Goal: Task Accomplishment & Management: Use online tool/utility

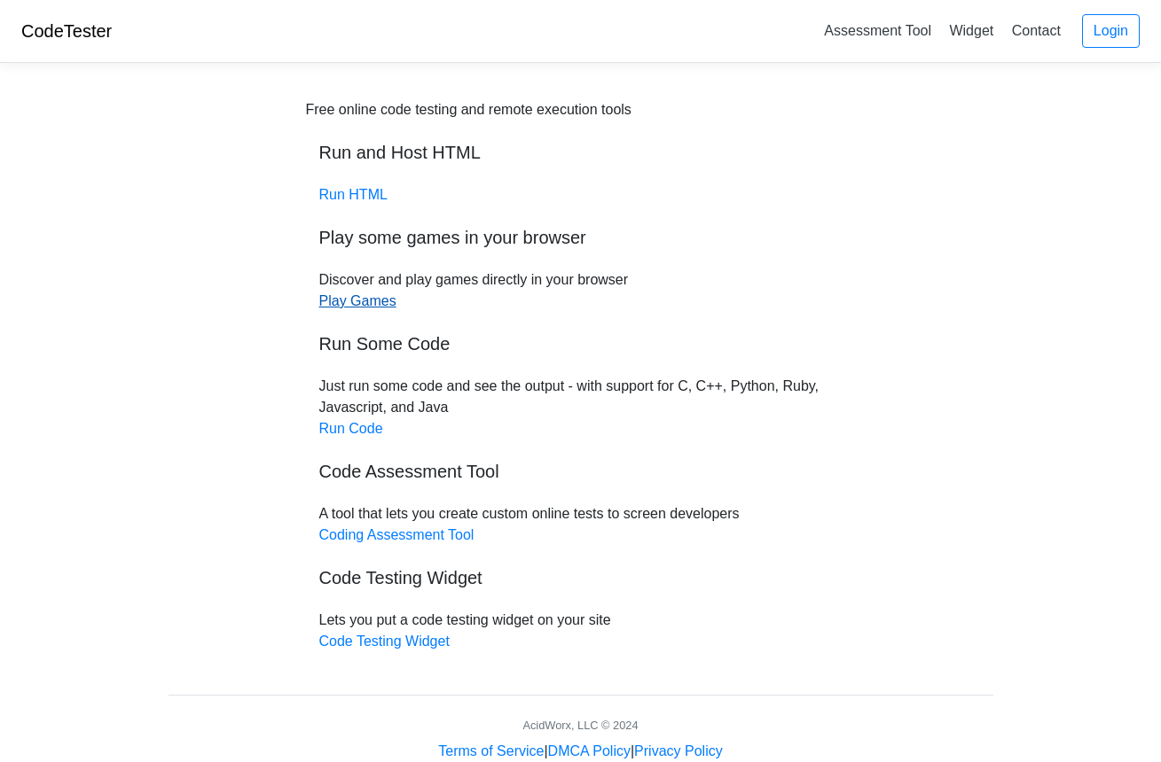
click at [376, 302] on link "Play Games" at bounding box center [357, 300] width 77 height 15
click at [373, 430] on link "Run Code" at bounding box center [351, 428] width 64 height 15
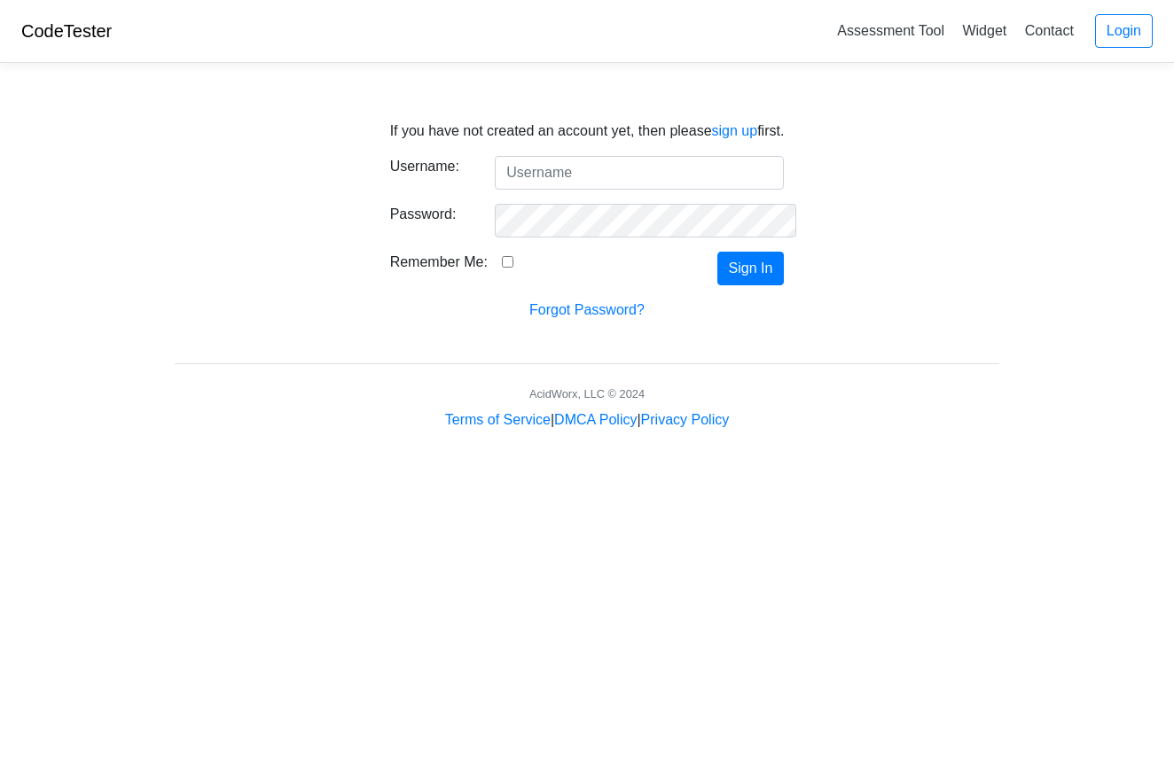
click at [578, 174] on input "Username:" at bounding box center [639, 173] width 289 height 34
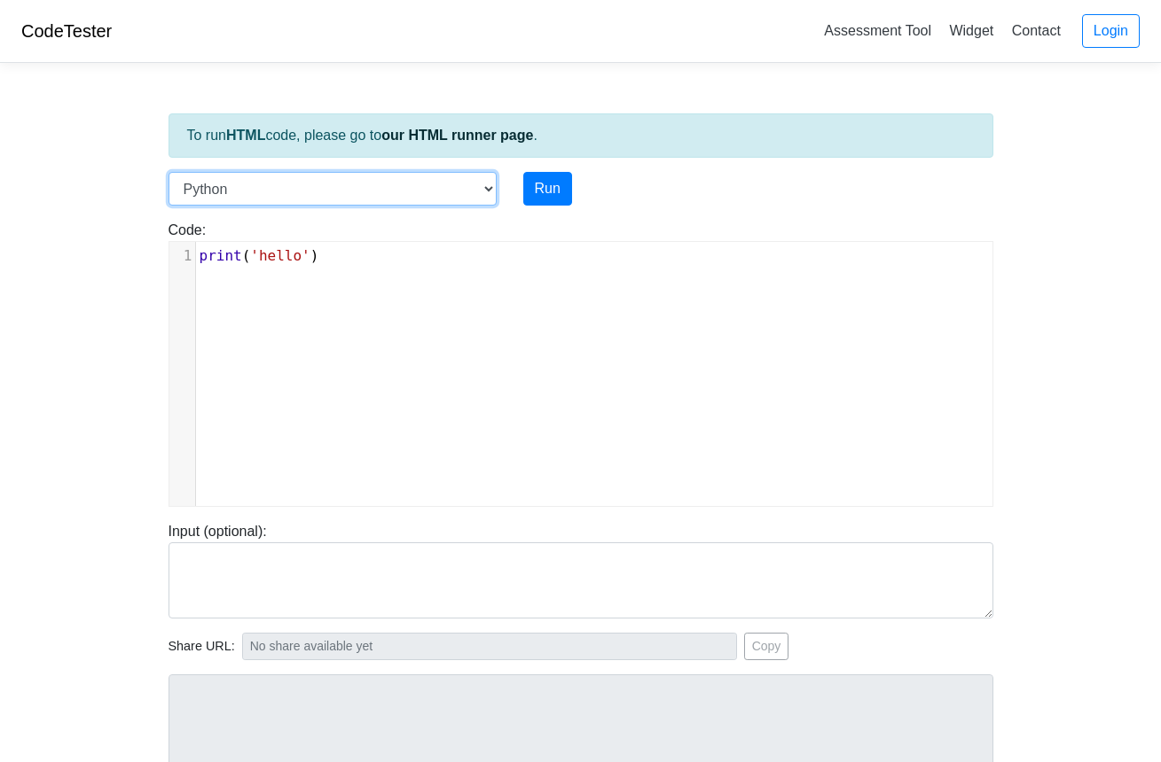
select select "java"
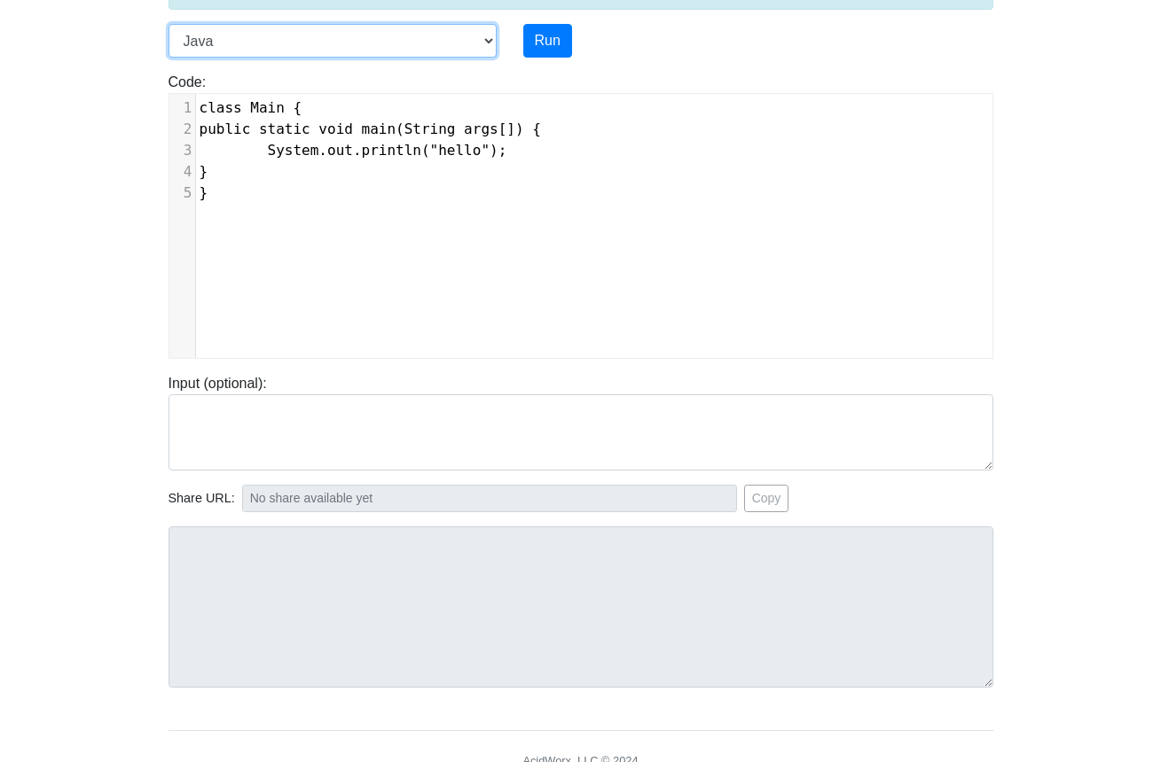
scroll to position [102, 0]
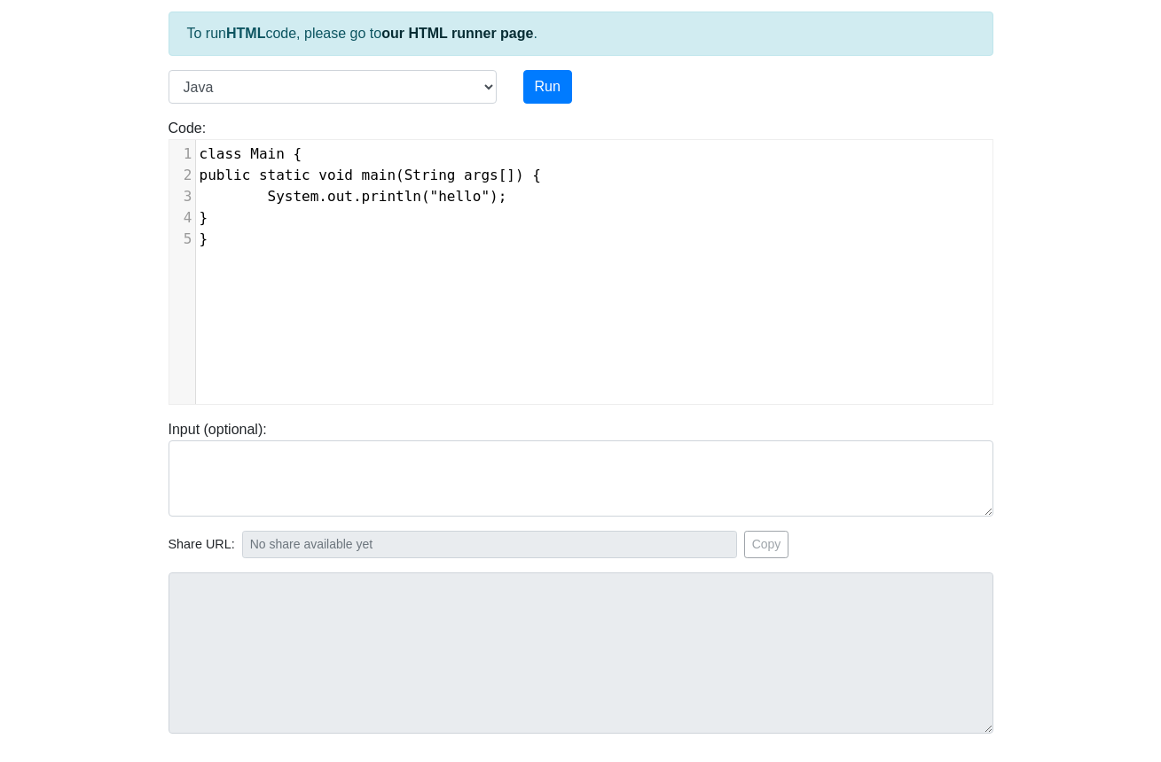
click at [298, 252] on div "xxxxxxxxxx 1 class Main { 2 public static void main(String args[]) { 3 System.o…" at bounding box center [600, 196] width 809 height 113
click at [514, 263] on div "xxxxxxxxxx 1 class Main { 2 public static void main(String args[]) { 3 System.o…" at bounding box center [593, 285] width 849 height 291
type textarea "}"
click at [514, 263] on div "xxxxxxxxxx 1 class Main { 2 public static void main(String args[]) { 3 System.o…" at bounding box center [593, 285] width 849 height 291
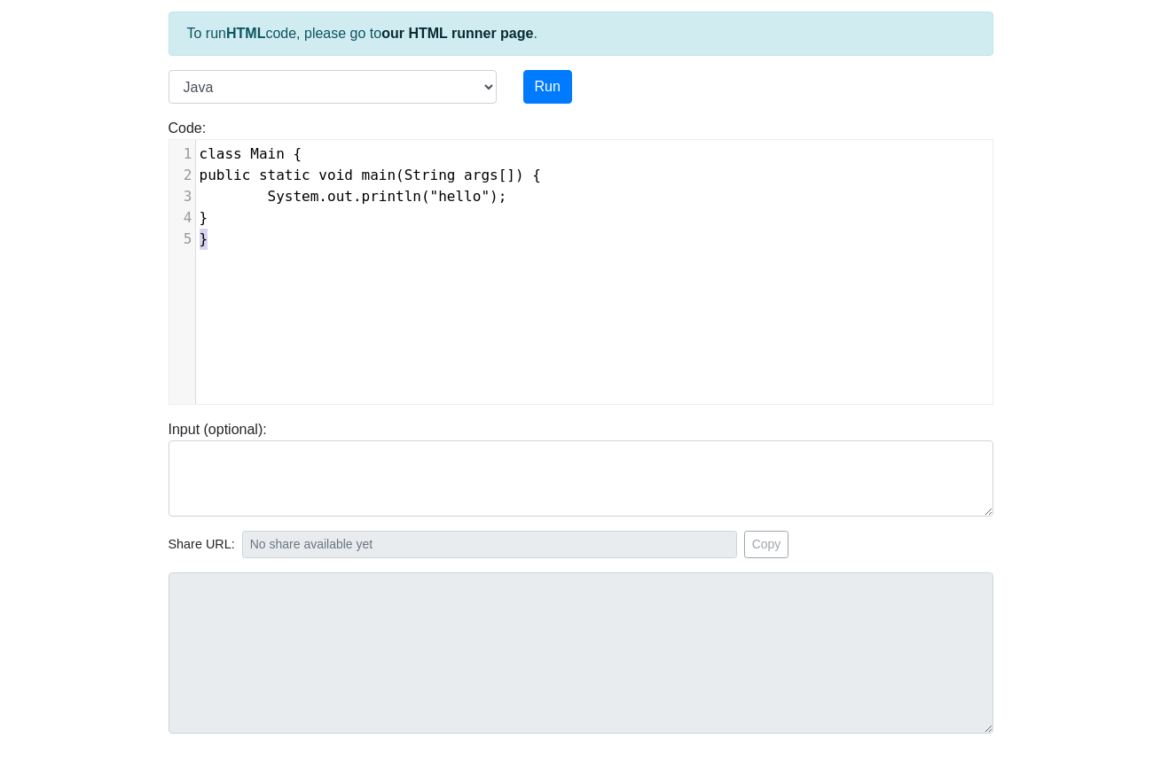
click at [514, 263] on div "x 1 class Main { 2 public static void main(String args[]) { 3 System.out.printl…" at bounding box center [593, 285] width 849 height 291
click at [379, 253] on div "x 1 class Main { 2 public static void main(String args[]) { 3 System.out.printl…" at bounding box center [600, 196] width 809 height 113
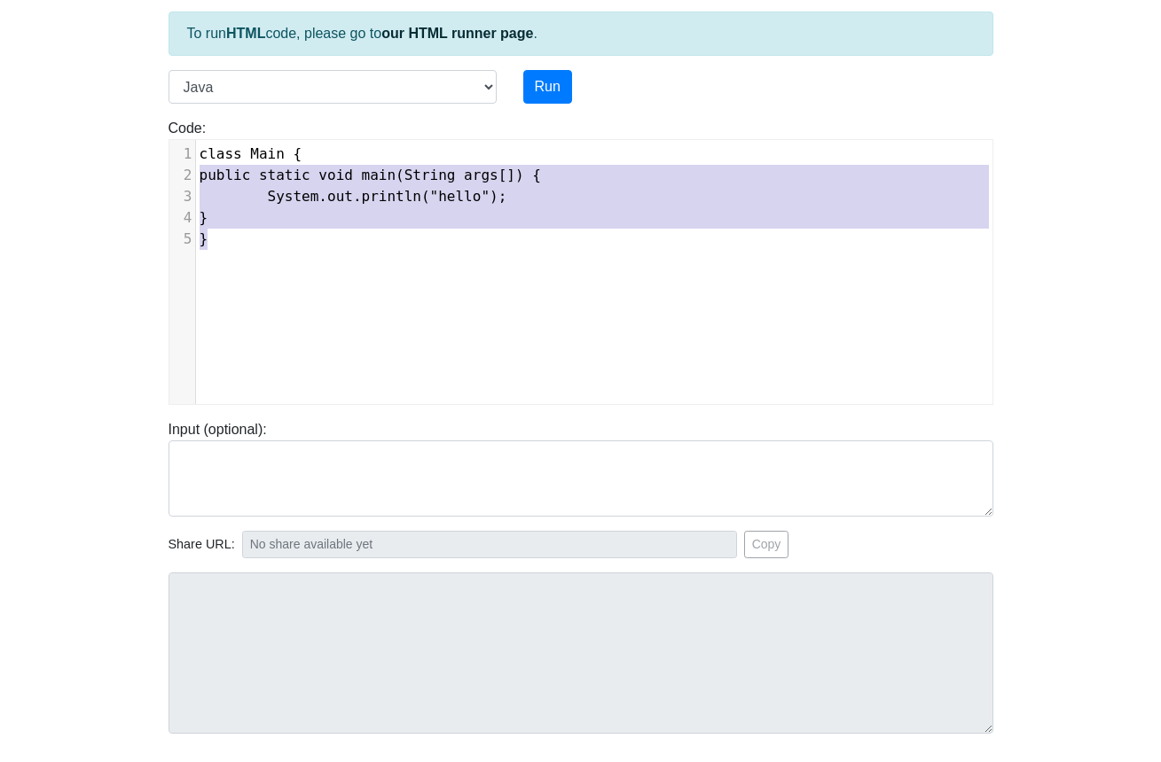
type textarea "class Main { public static void main(String args[]) { System.out.println("hello…"
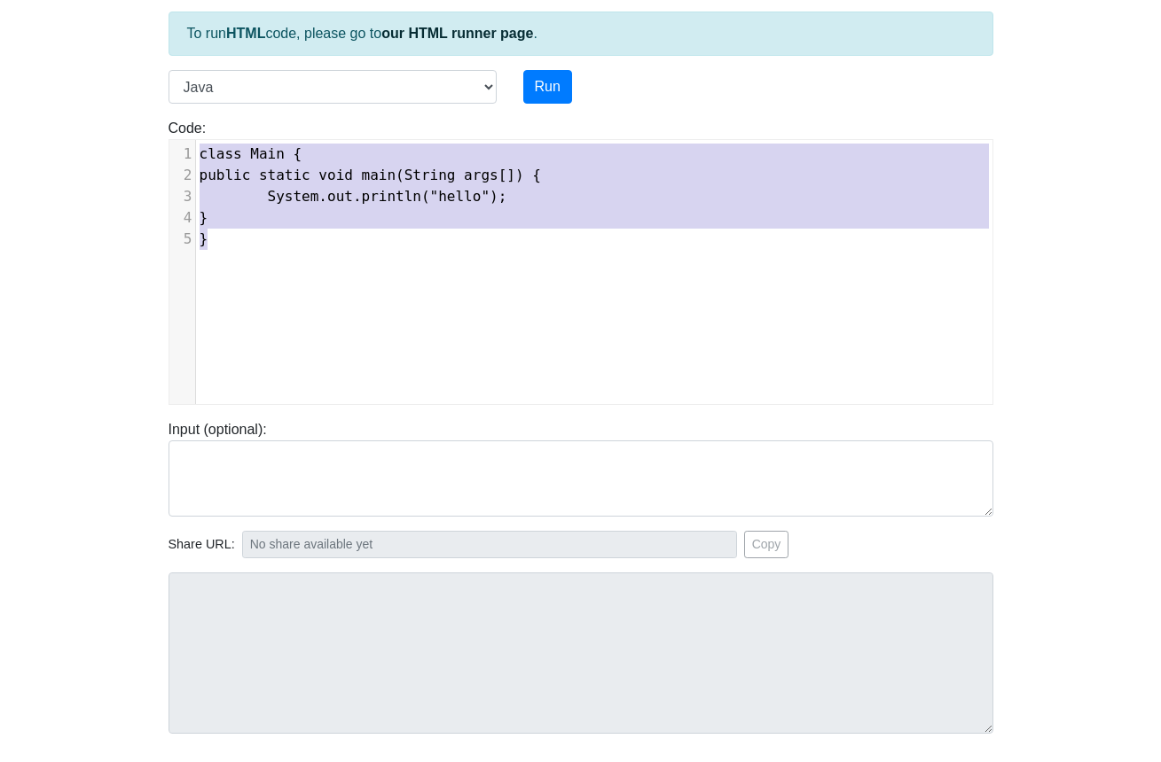
drag, startPoint x: 332, startPoint y: 248, endPoint x: 199, endPoint y: 145, distance: 167.4
click at [199, 138] on div "Code: class Main { public static void main(String args[]) { System.out.println(…" at bounding box center [580, 261] width 851 height 287
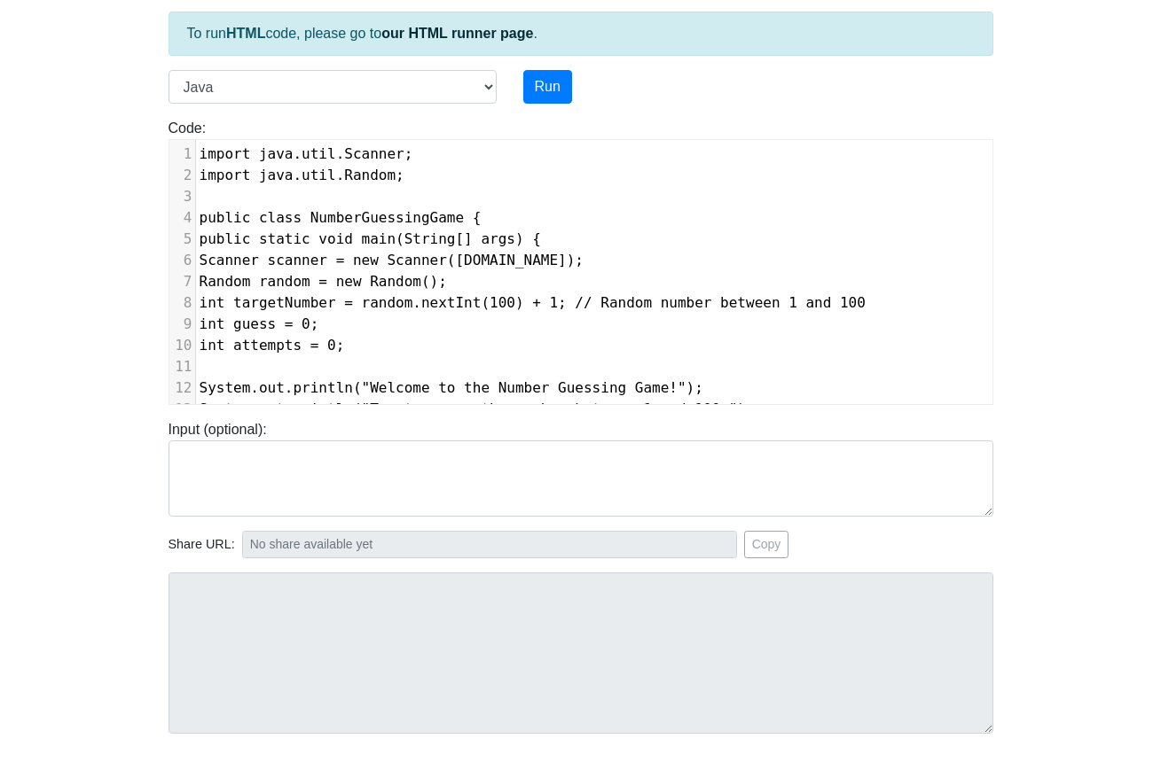
scroll to position [437, 0]
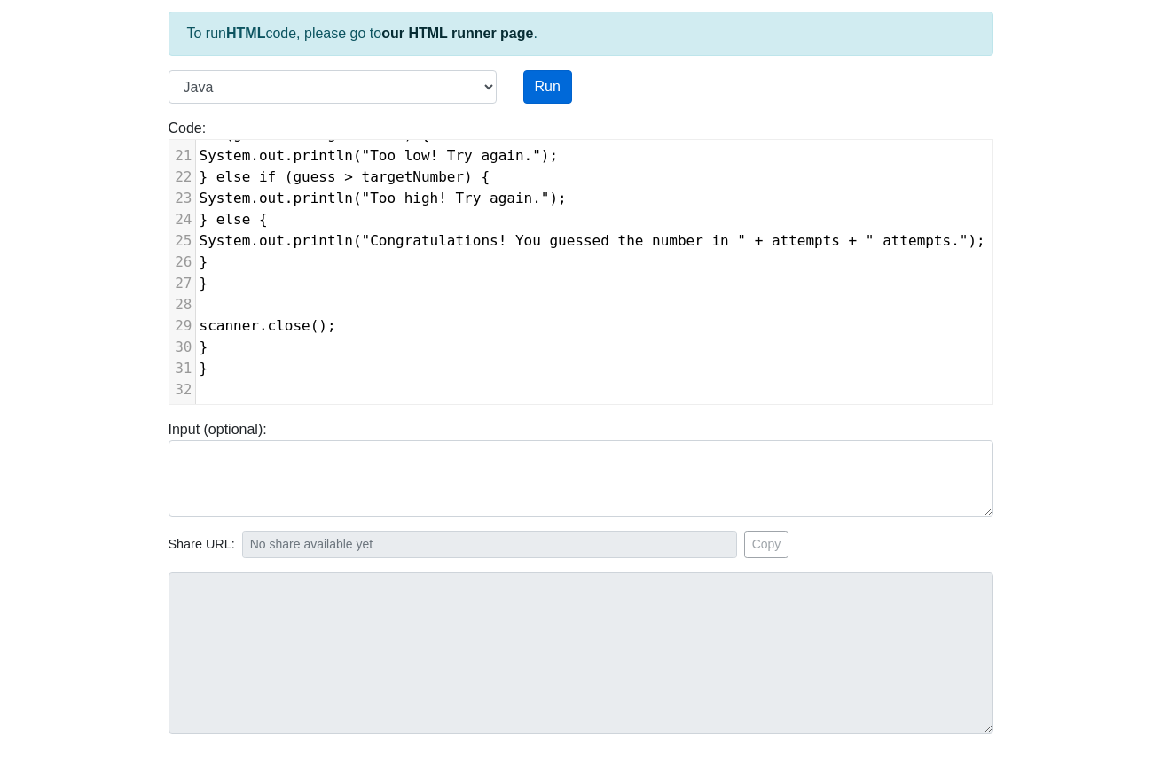
click at [523, 90] on button "Run" at bounding box center [547, 87] width 49 height 34
type input "[URL][DOMAIN_NAME]"
type textarea "Submission status: Compilation Error Compile Output: Main.java:4: error: class …"
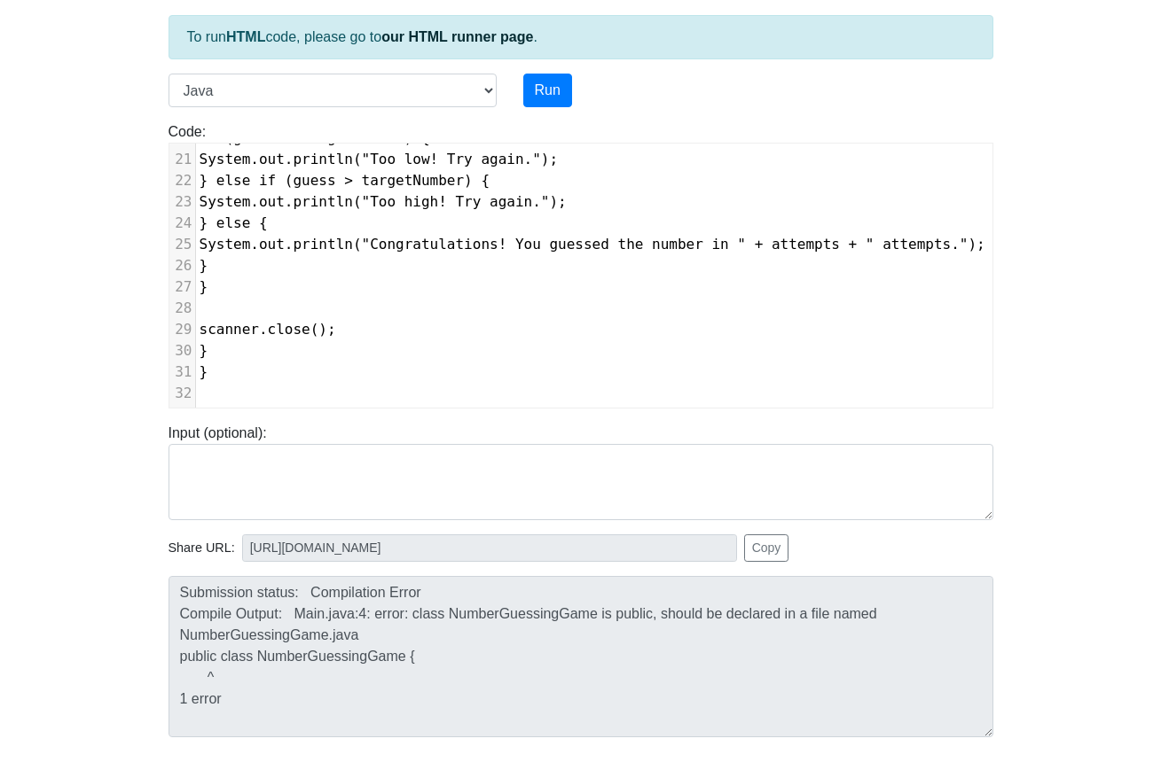
scroll to position [0, 0]
